Goal: Transaction & Acquisition: Purchase product/service

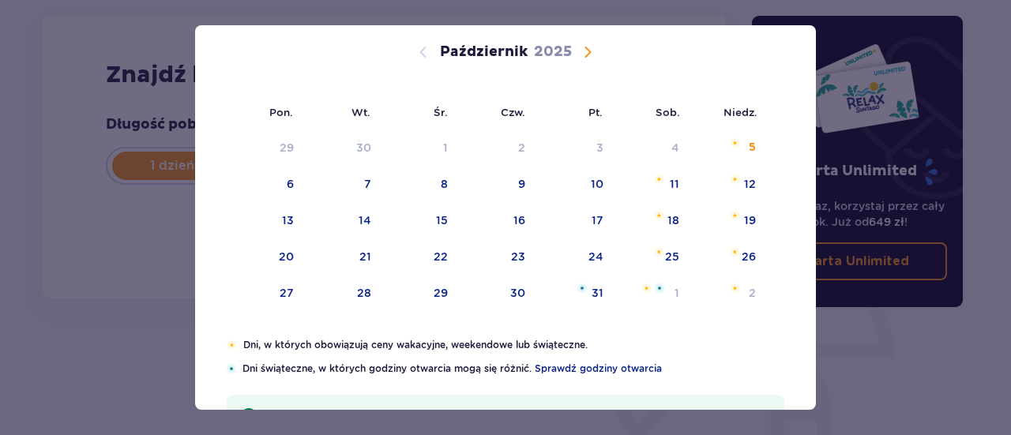
click at [687, 227] on div "18" at bounding box center [653, 221] width 77 height 35
type input "[DATE]"
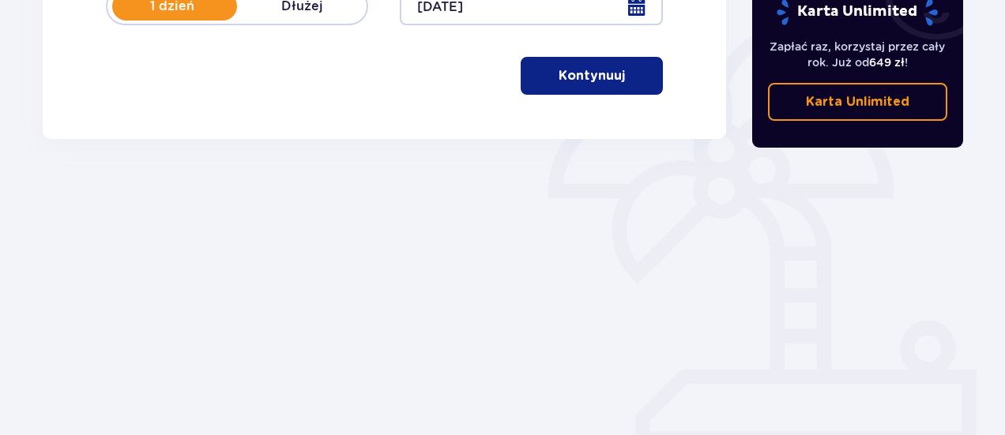
scroll to position [264, 0]
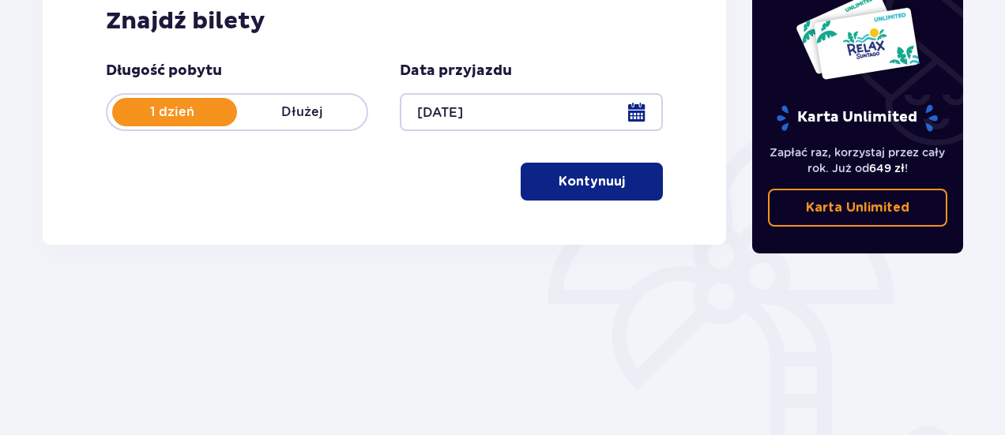
click at [559, 175] on p "Kontynuuj" at bounding box center [592, 181] width 66 height 17
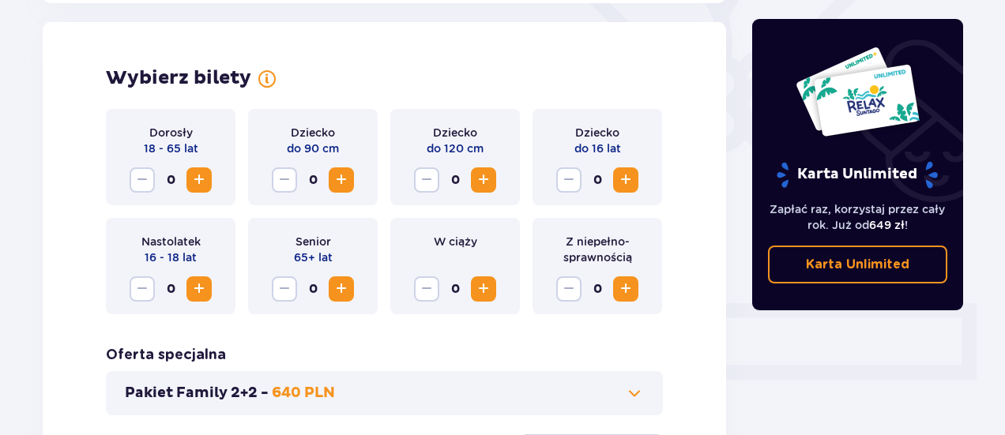
scroll to position [439, 0]
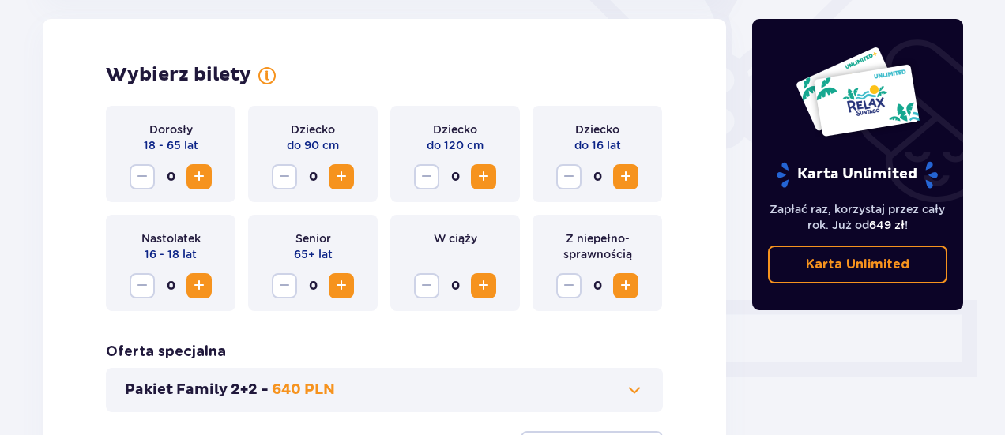
click at [207, 172] on span "Zwiększ" at bounding box center [199, 176] width 19 height 19
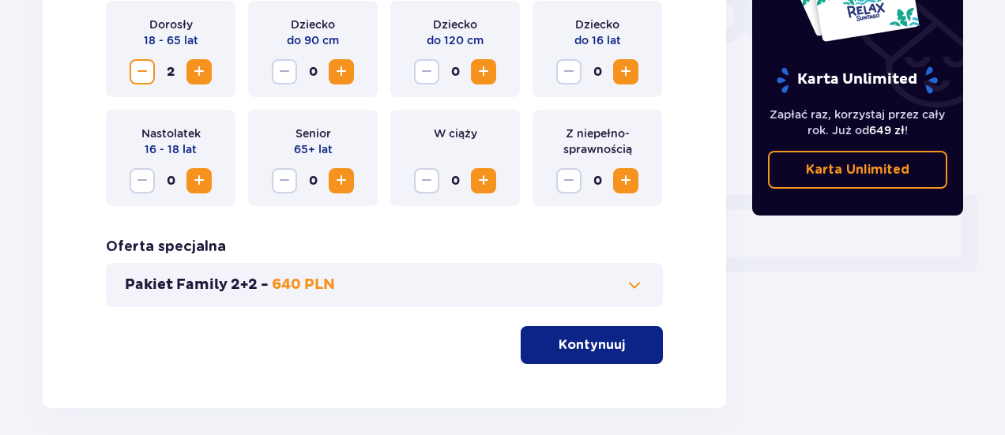
click at [389, 281] on button "Pakiet Family 2+2 - 640 PLN" at bounding box center [384, 285] width 519 height 19
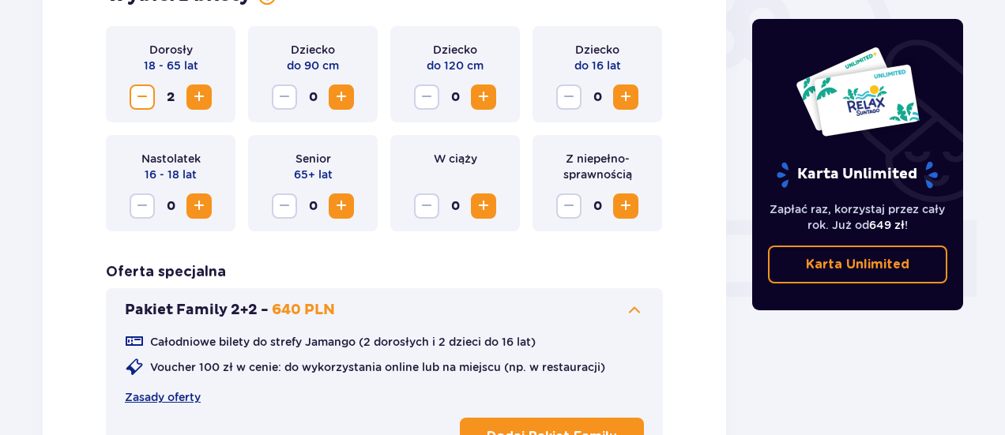
scroll to position [544, 0]
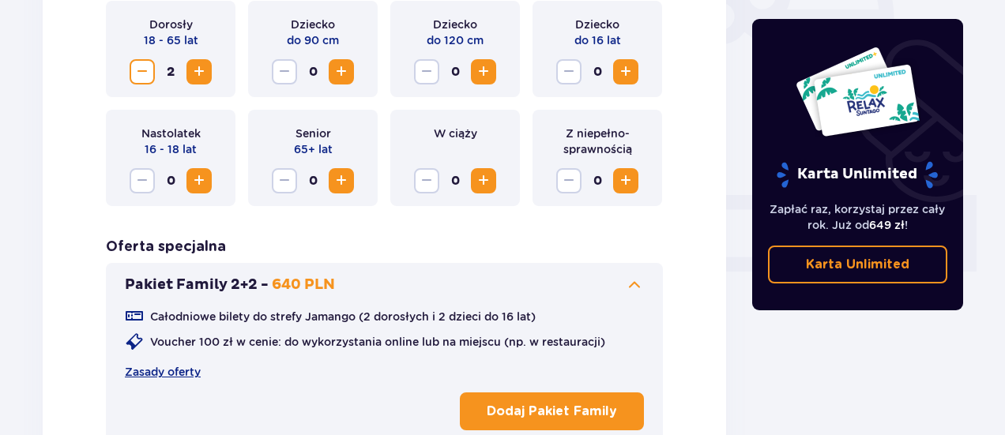
click at [559, 279] on button "Pakiet Family 2+2 - 640 PLN" at bounding box center [384, 285] width 519 height 19
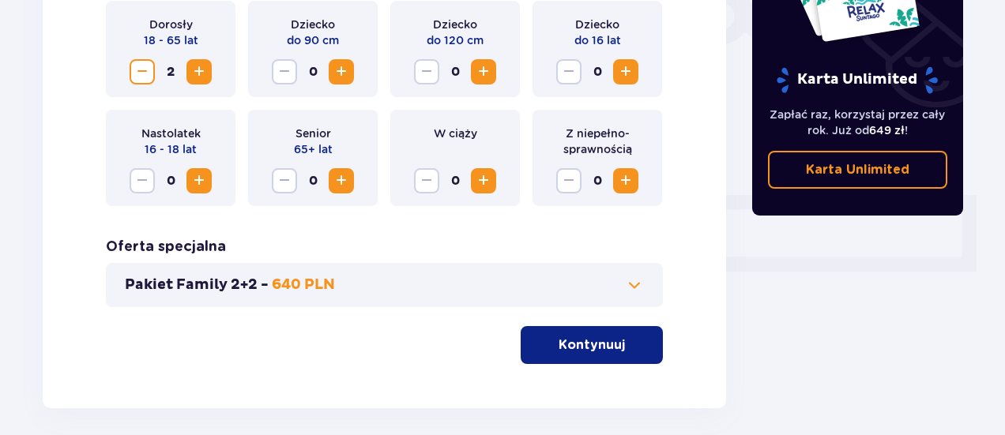
click at [562, 350] on p "Kontynuuj" at bounding box center [592, 345] width 66 height 17
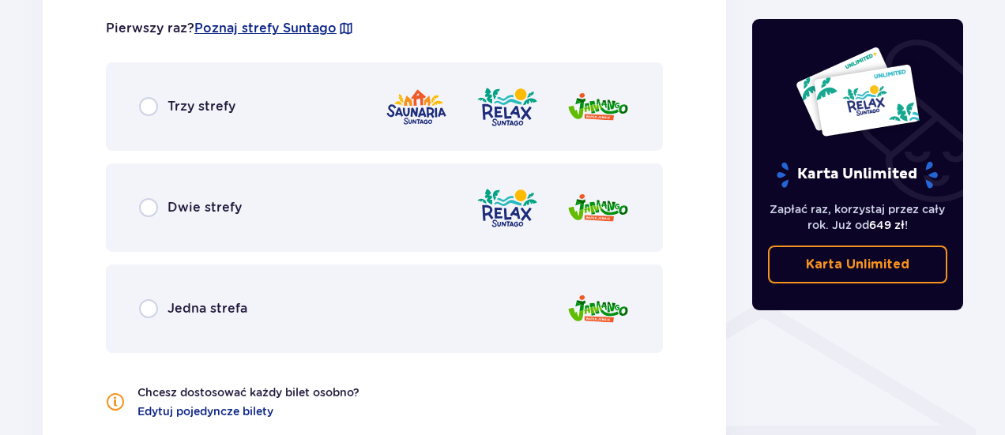
click at [290, 121] on div "Trzy strefy" at bounding box center [384, 106] width 557 height 88
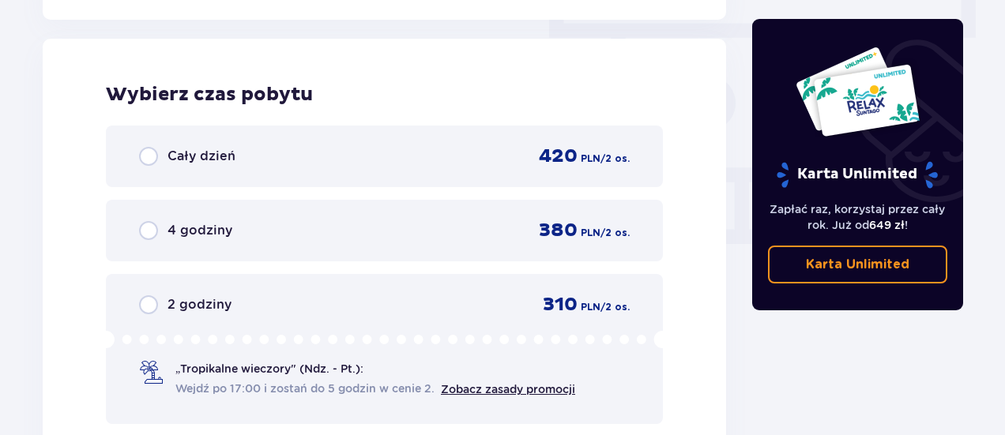
scroll to position [1427, 0]
click at [316, 152] on div "Cały dzień 420 PLN / 2 os." at bounding box center [384, 156] width 491 height 24
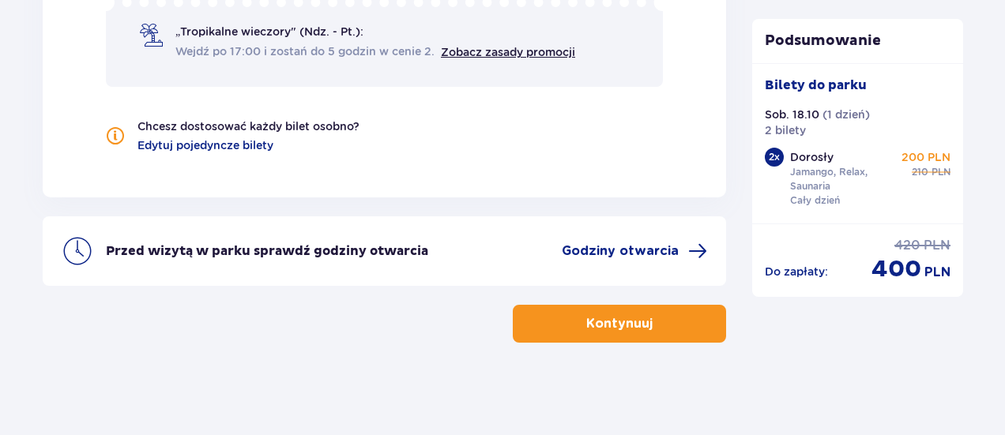
scroll to position [1765, 0]
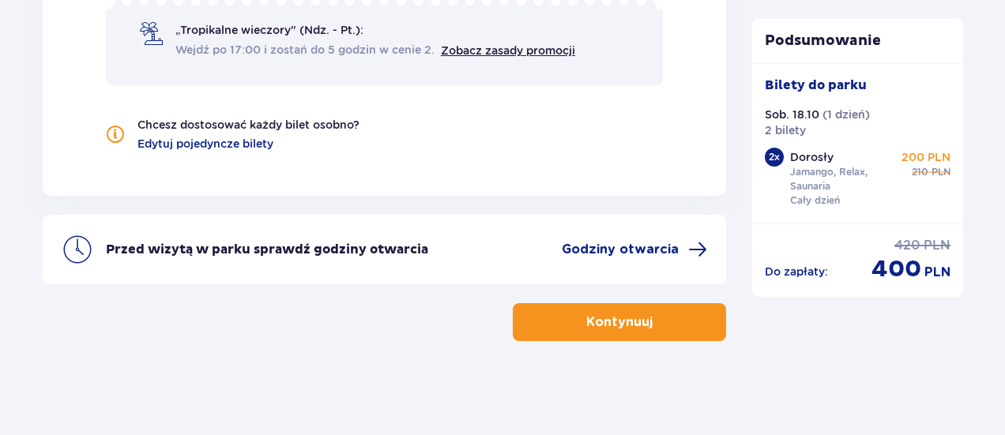
click at [566, 326] on button "Kontynuuj" at bounding box center [619, 322] width 213 height 38
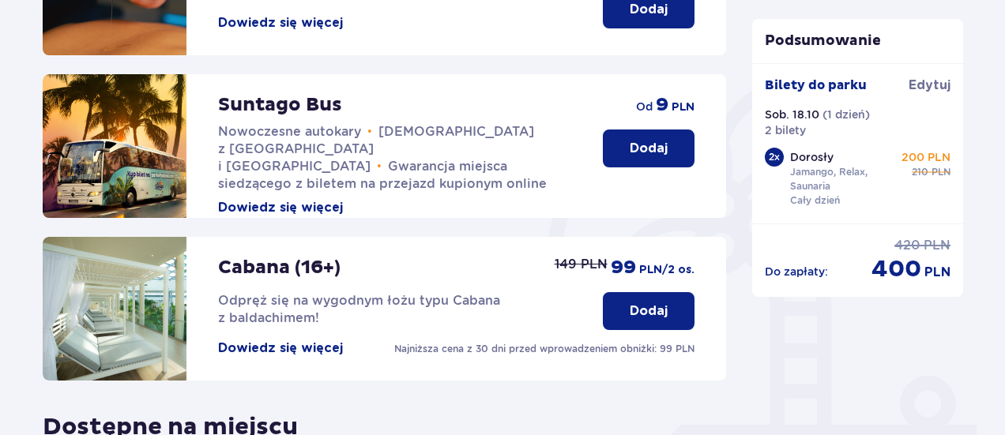
scroll to position [316, 0]
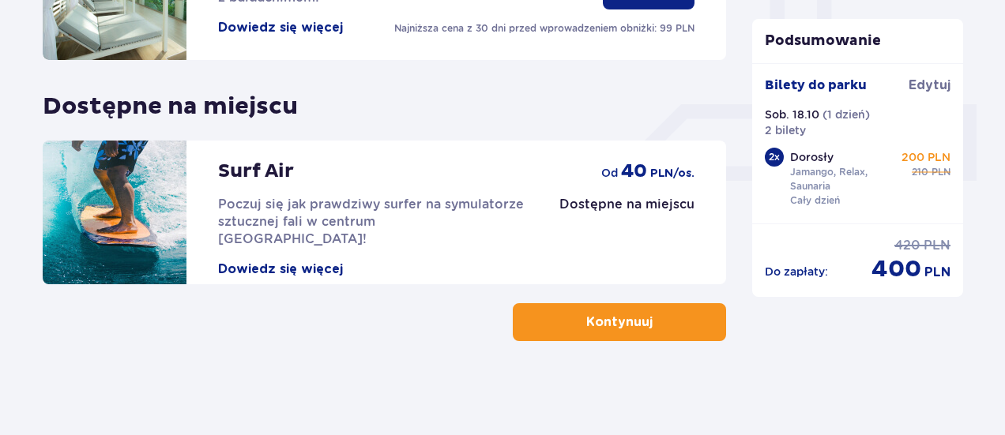
click at [586, 325] on p "Kontynuuj" at bounding box center [619, 322] width 66 height 17
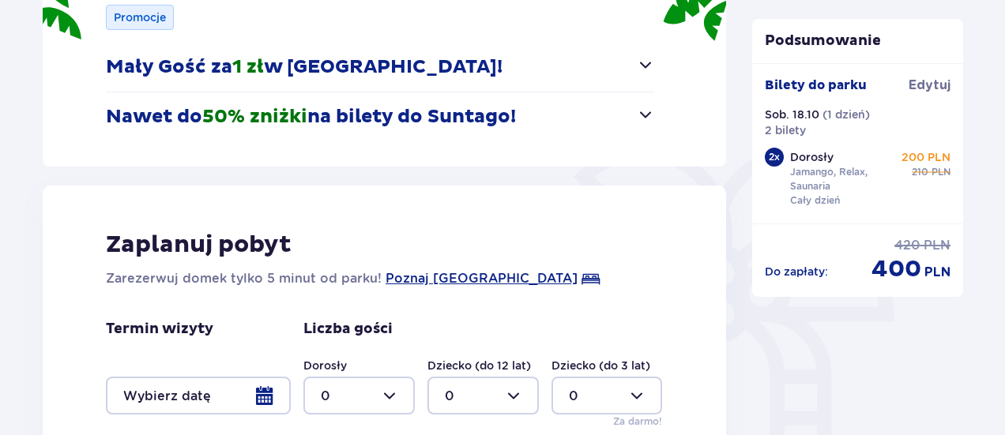
scroll to position [210, 0]
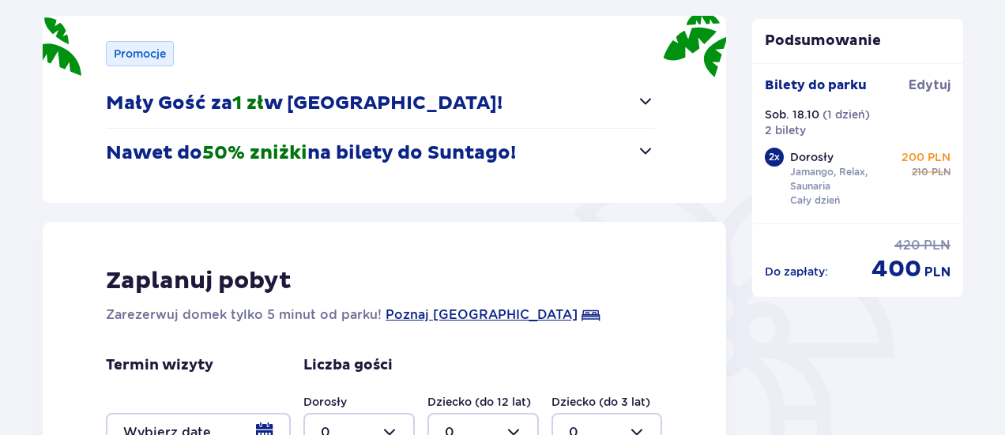
click at [596, 142] on button "Nawet do 50% zniżki na bilety do [GEOGRAPHIC_DATA]!" at bounding box center [380, 153] width 549 height 49
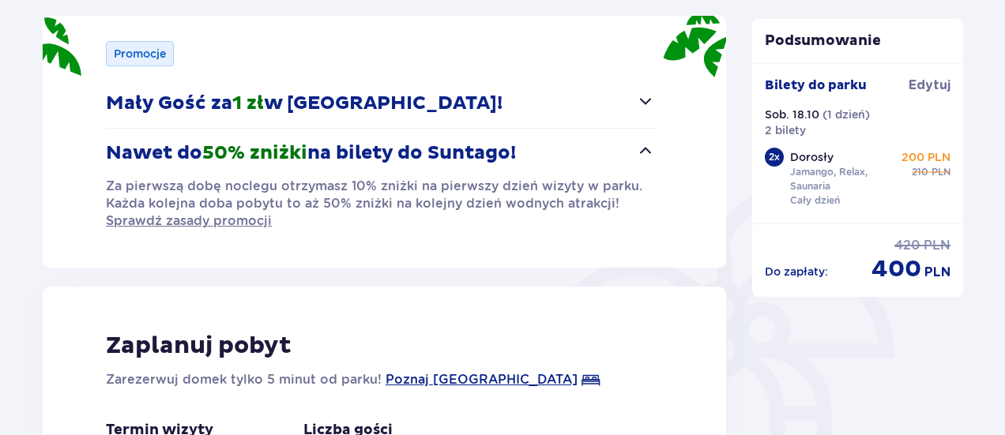
click at [596, 142] on button "Nawet do 50% zniżki na bilety do [GEOGRAPHIC_DATA]!" at bounding box center [380, 153] width 549 height 49
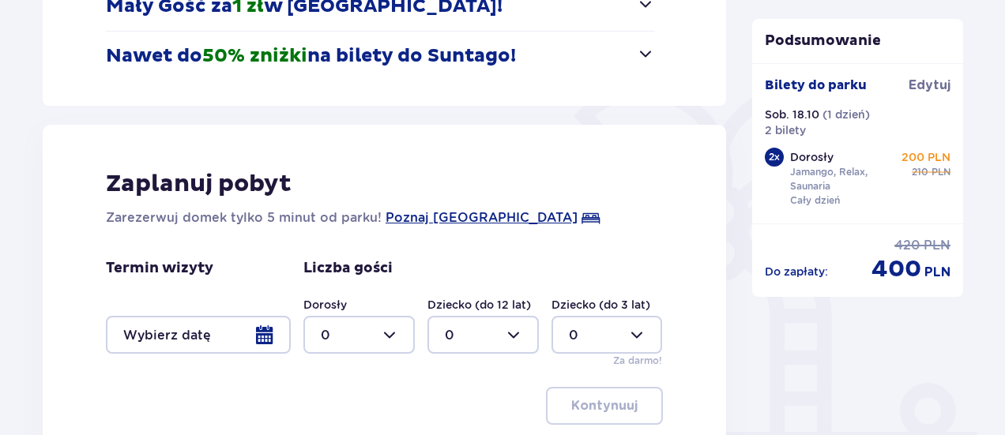
scroll to position [421, 0]
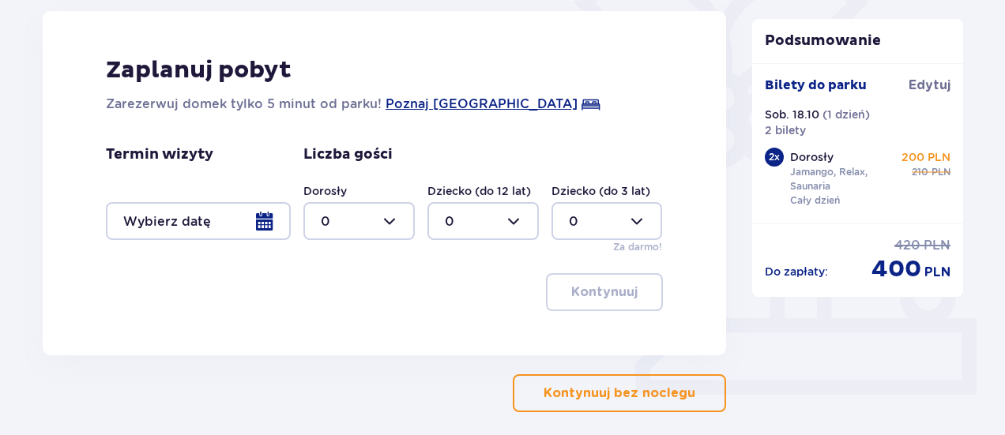
click at [649, 397] on p "Kontynuuj bez noclegu" at bounding box center [620, 393] width 152 height 17
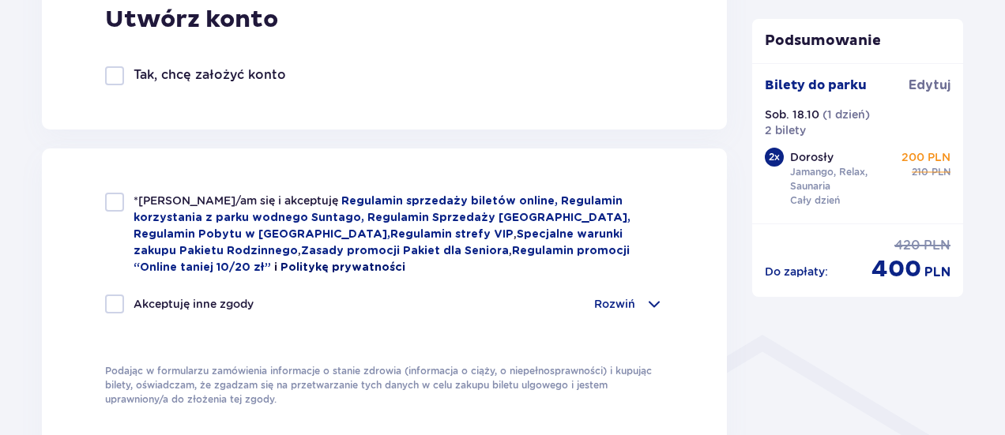
scroll to position [1158, 0]
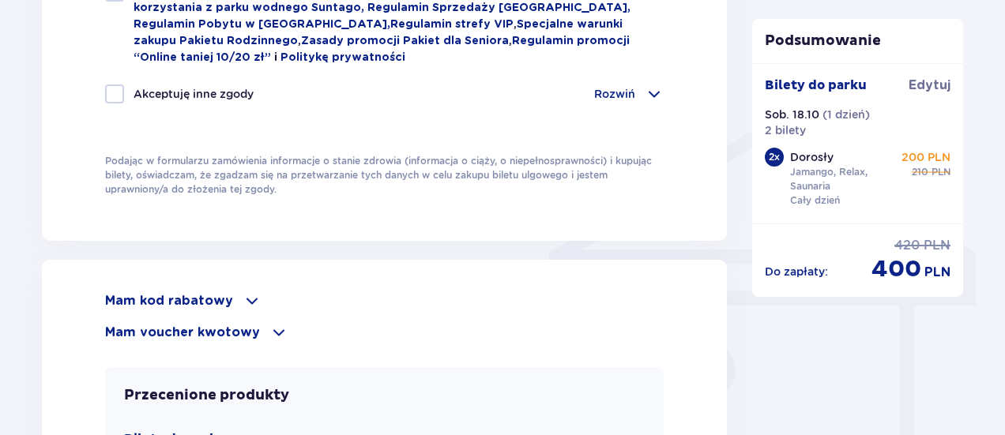
click at [234, 299] on div "Mam kod rabatowy" at bounding box center [384, 301] width 559 height 19
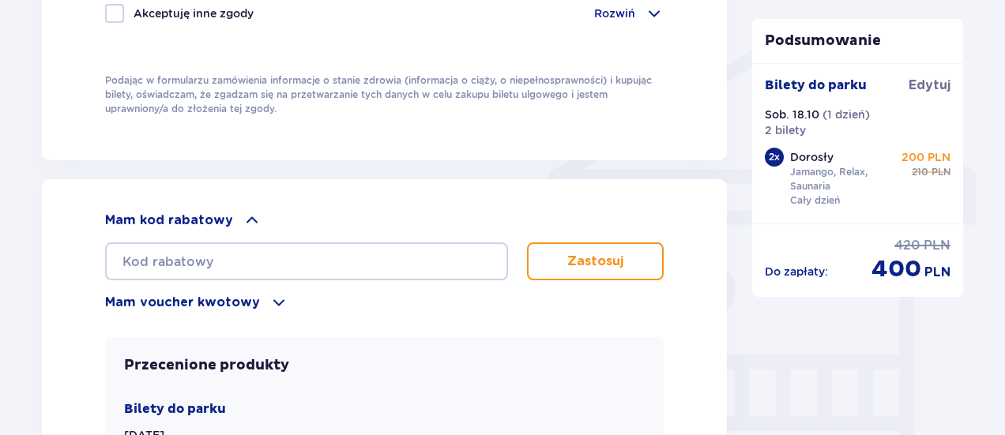
scroll to position [1264, 0]
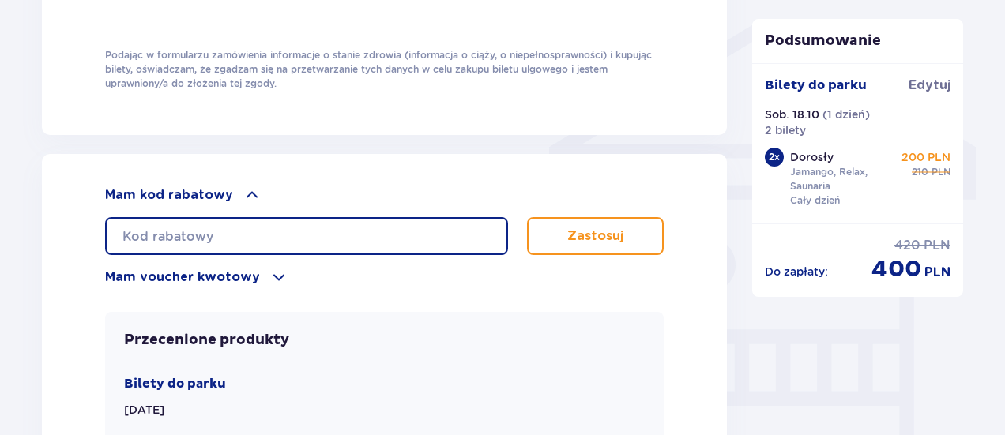
click at [248, 222] on input "text" at bounding box center [306, 236] width 403 height 38
type input "t"
type input "student30"
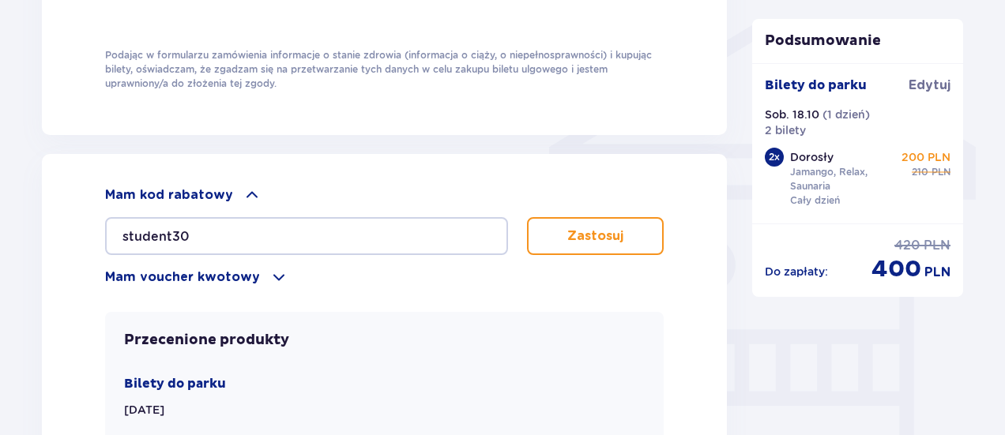
click at [572, 246] on button "Zastosuj" at bounding box center [595, 236] width 137 height 38
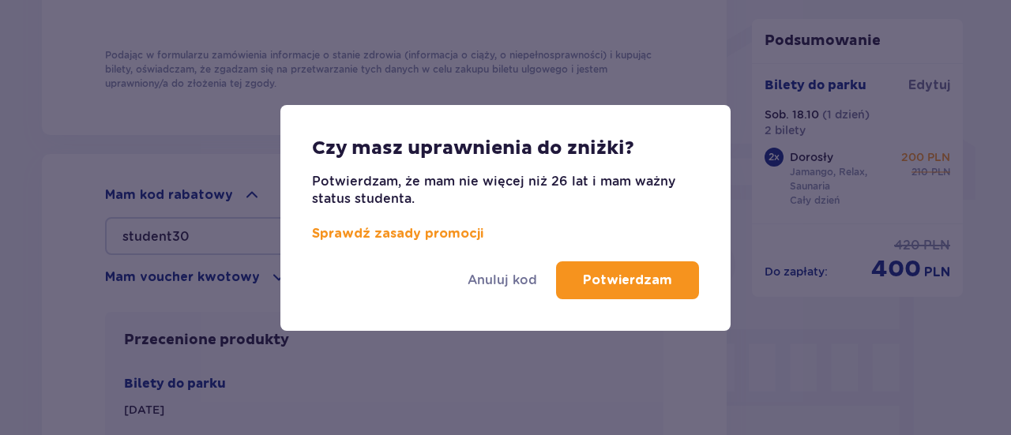
click at [604, 275] on p "Potwierdzam" at bounding box center [627, 280] width 89 height 17
